Goal: Communication & Community: Ask a question

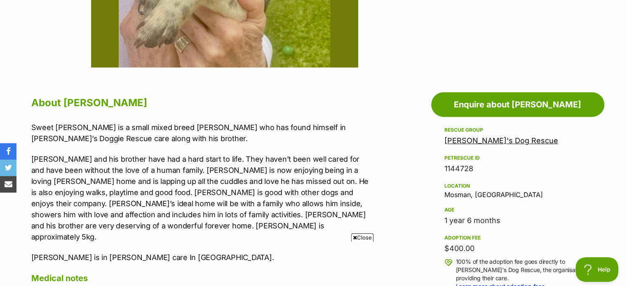
click at [354, 240] on icon at bounding box center [355, 237] width 4 height 5
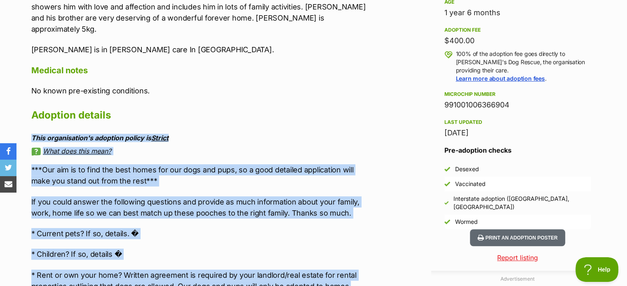
scroll to position [577, 0]
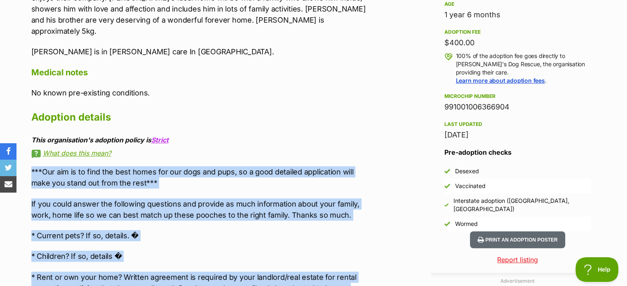
drag, startPoint x: 159, startPoint y: 246, endPoint x: 63, endPoint y: 172, distance: 121.3
click at [30, 159] on div "About Marco Sweet little Marco is a small mixed breed pooch who has found himse…" at bounding box center [197, 203] width 349 height 631
copy div "***Our aim is to find the best homes for our dogs and pups, so a good detailed …"
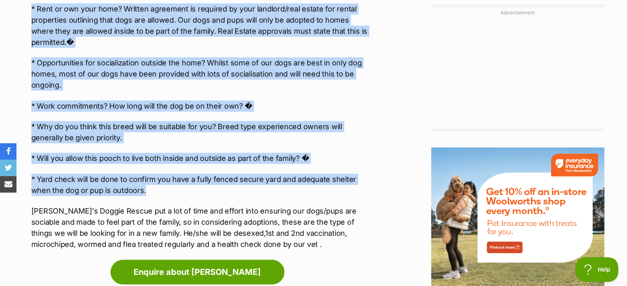
scroll to position [907, 0]
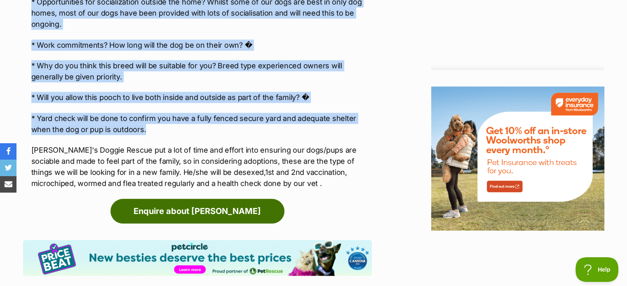
click at [274, 199] on link "Enquire about Marco" at bounding box center [197, 211] width 174 height 25
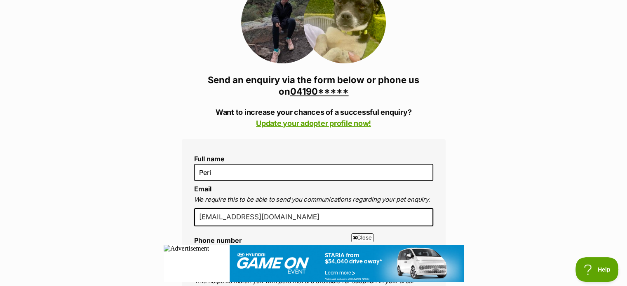
click at [330, 91] on link "04190*****" at bounding box center [319, 91] width 59 height 11
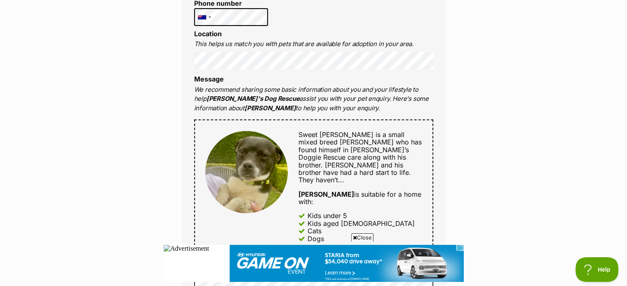
scroll to position [371, 0]
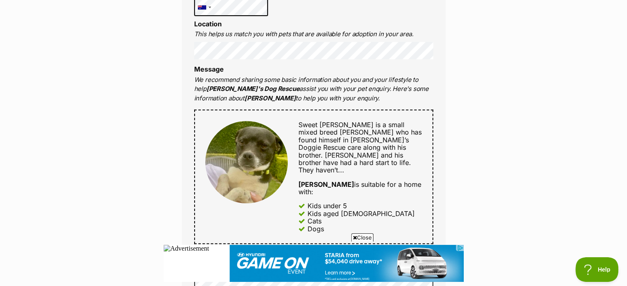
click at [312, 138] on span "Sweet [PERSON_NAME] is a small mixed breed [PERSON_NAME] who has found himself …" at bounding box center [359, 140] width 123 height 39
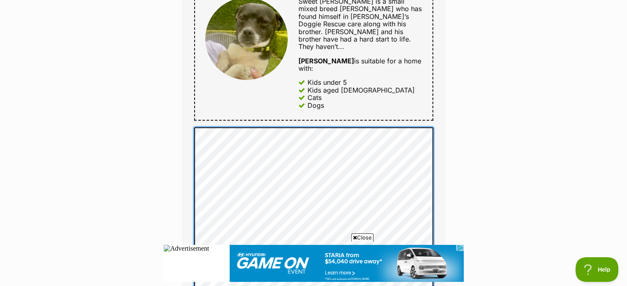
scroll to position [511, 0]
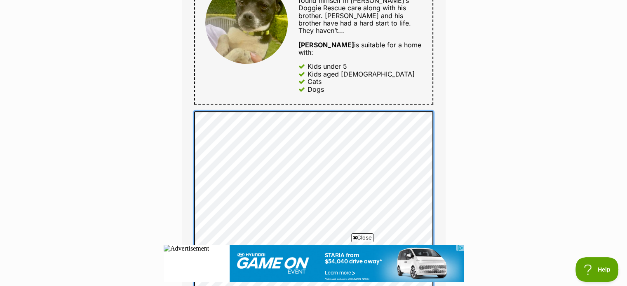
click at [188, 91] on div "Full name Peri Email We require this to be able to send you communications rega…" at bounding box center [314, 93] width 264 height 682
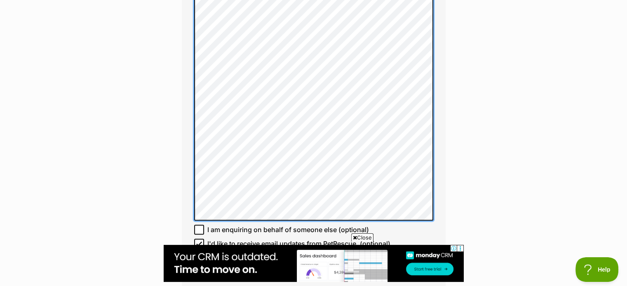
scroll to position [697, 0]
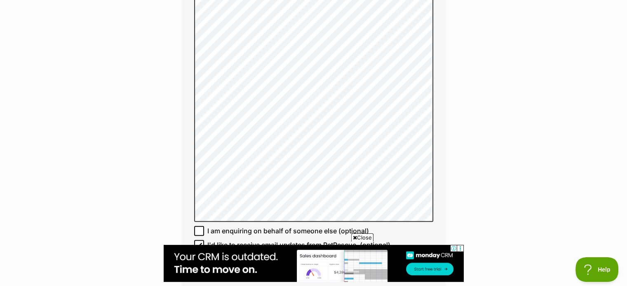
click at [381, 240] on span "I'd like to receive email updates from PetRescue. (optional)" at bounding box center [298, 245] width 183 height 10
click at [204, 240] on input "I'd like to receive email updates from PetRescue. (optional)" at bounding box center [199, 245] width 10 height 10
checkbox input "false"
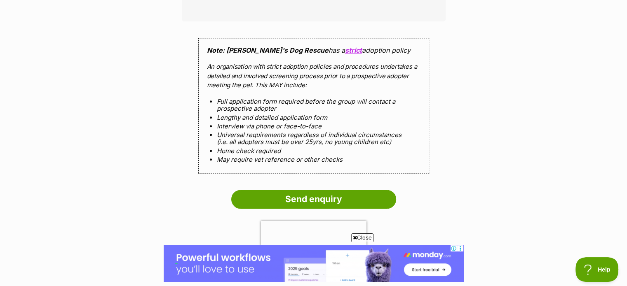
scroll to position [1007, 0]
drag, startPoint x: 370, startPoint y: 169, endPoint x: 359, endPoint y: 137, distance: 33.1
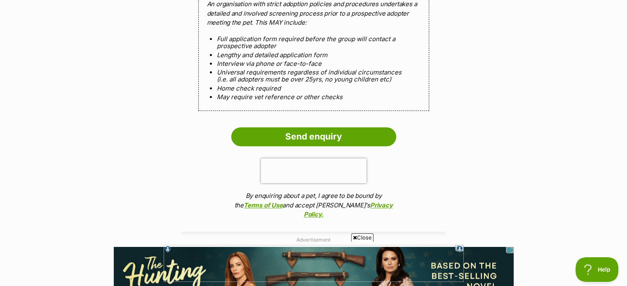
scroll to position [1070, 0]
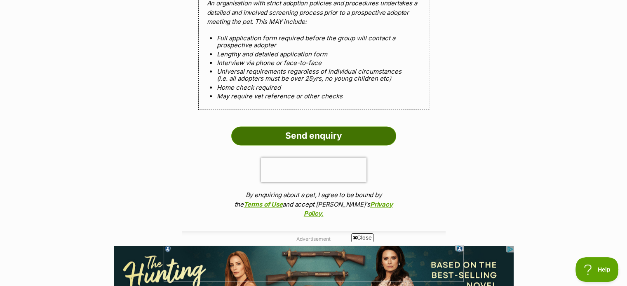
click at [364, 127] on input "Send enquiry" at bounding box center [313, 136] width 165 height 19
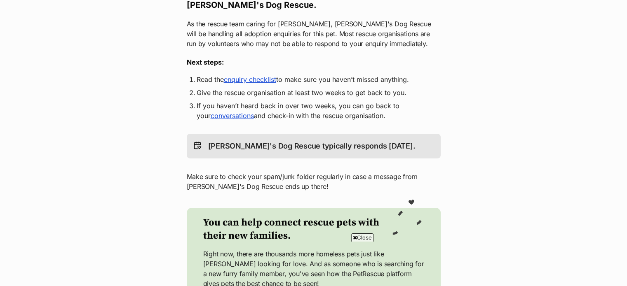
scroll to position [162, 0]
